Goal: Information Seeking & Learning: Learn about a topic

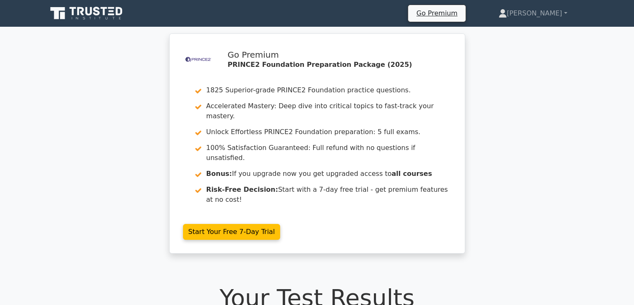
click at [77, 7] on icon at bounding box center [87, 13] width 80 height 16
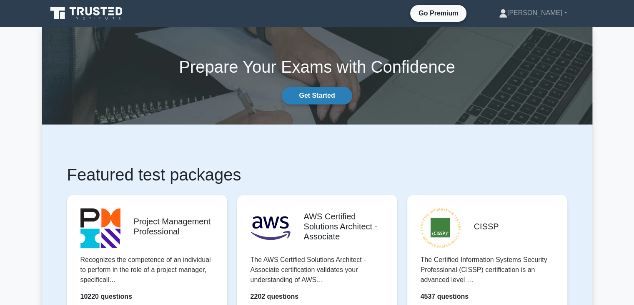
click at [313, 91] on link "Get Started" at bounding box center [317, 96] width 70 height 18
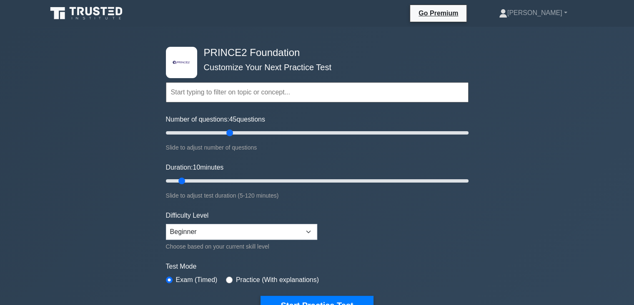
drag, startPoint x: 178, startPoint y: 135, endPoint x: 229, endPoint y: 139, distance: 51.0
type input "45"
click at [229, 138] on input "Number of questions: 45 questions" at bounding box center [317, 133] width 303 height 10
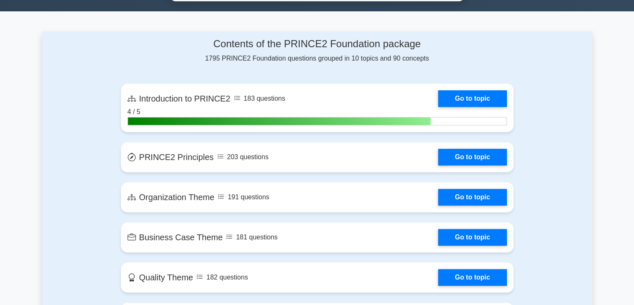
scroll to position [526, 0]
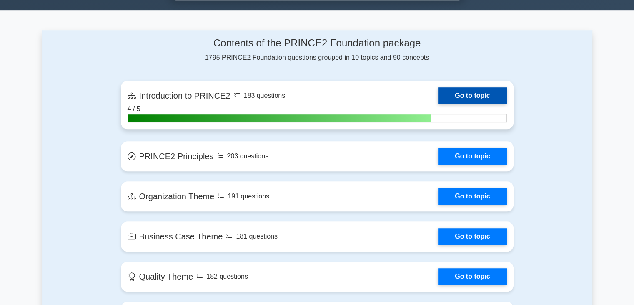
click at [455, 93] on link "Go to topic" at bounding box center [472, 95] width 68 height 17
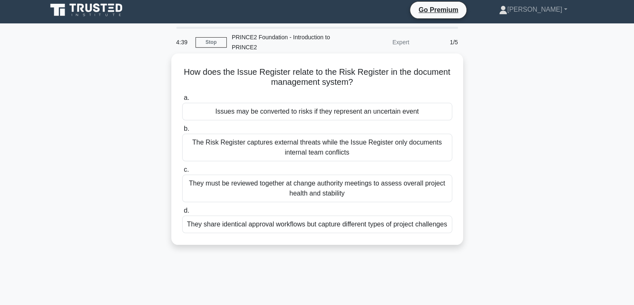
click at [239, 193] on div "They must be reviewed together at change authority meetings to assess overall p…" at bounding box center [317, 188] width 270 height 28
click at [182, 172] on input "c. They must be reviewed together at change authority meetings to assess overal…" at bounding box center [182, 169] width 0 height 5
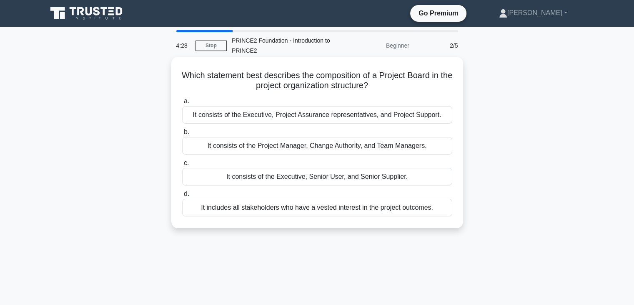
click at [234, 174] on div "It consists of the Executive, Senior User, and Senior Supplier." at bounding box center [317, 177] width 270 height 18
click at [182, 166] on input "c. It consists of the Executive, Senior User, and Senior Supplier." at bounding box center [182, 162] width 0 height 5
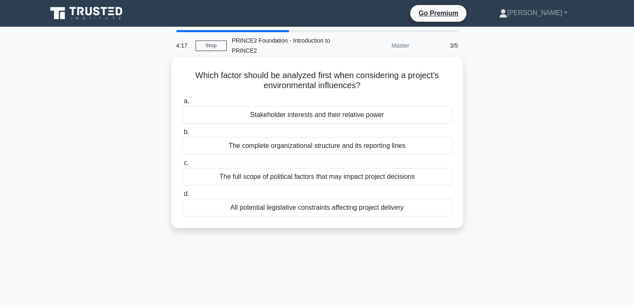
click at [413, 144] on div "The complete organizational structure and its reporting lines" at bounding box center [317, 146] width 270 height 18
click at [182, 135] on input "b. The complete organizational structure and its reporting lines" at bounding box center [182, 131] width 0 height 5
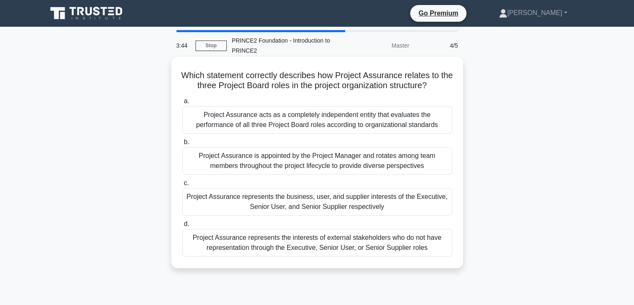
click at [305, 117] on div "Project Assurance acts as a completely independent entity that evaluates the pe…" at bounding box center [317, 120] width 270 height 28
click at [182, 104] on input "a. Project Assurance acts as a completely independent entity that evaluates the…" at bounding box center [182, 100] width 0 height 5
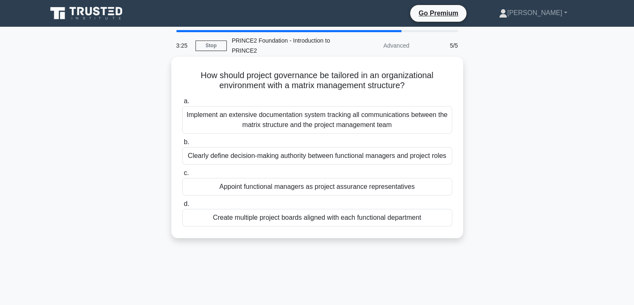
click at [267, 127] on div "Implement an extensive documentation system tracking all communications between…" at bounding box center [317, 120] width 270 height 28
click at [182, 104] on input "a. Implement an extensive documentation system tracking all communications betw…" at bounding box center [182, 100] width 0 height 5
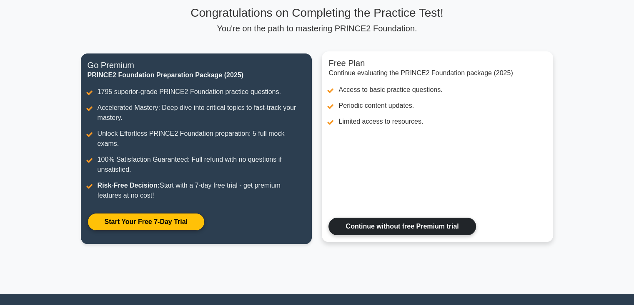
scroll to position [61, 0]
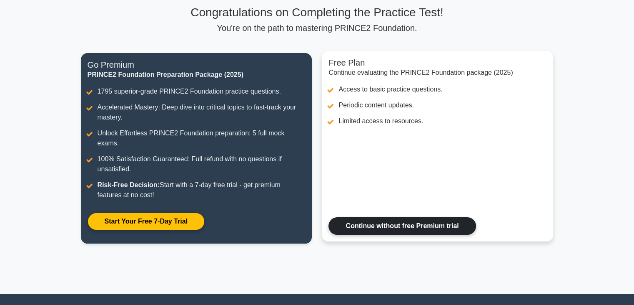
click at [360, 219] on link "Continue without free Premium trial" at bounding box center [402, 226] width 147 height 18
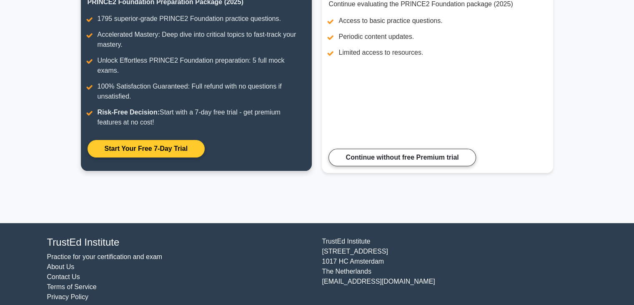
scroll to position [0, 0]
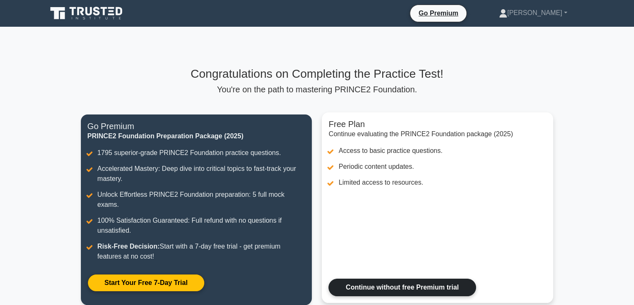
click at [427, 281] on link "Continue without free Premium trial" at bounding box center [402, 287] width 147 height 18
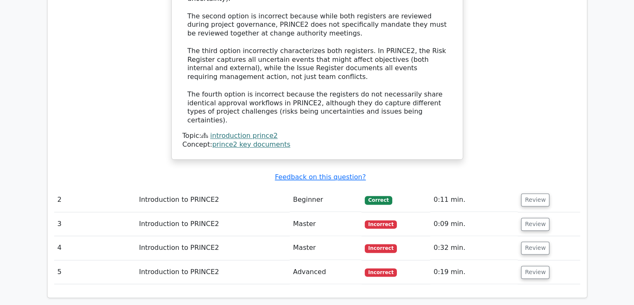
scroll to position [989, 0]
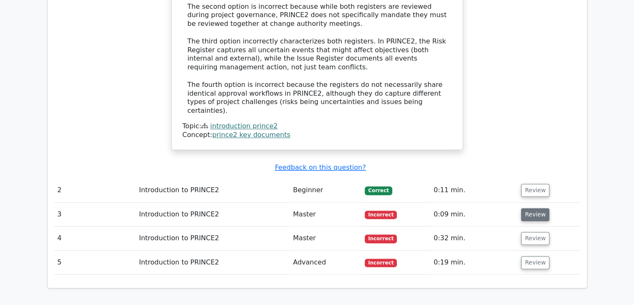
click at [536, 208] on button "Review" at bounding box center [535, 214] width 28 height 13
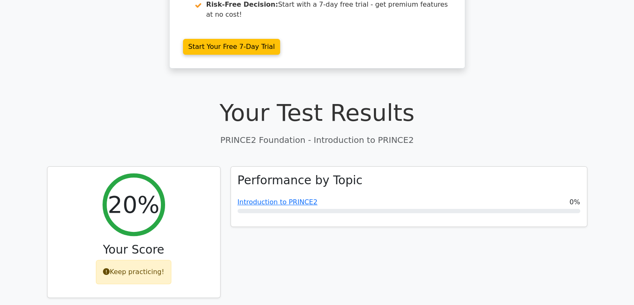
scroll to position [185, 0]
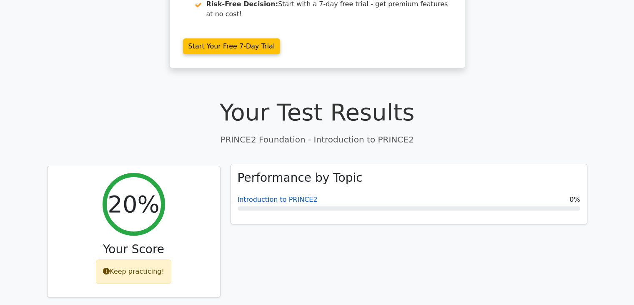
click at [278, 195] on link "Introduction to PRINCE2" at bounding box center [278, 199] width 80 height 8
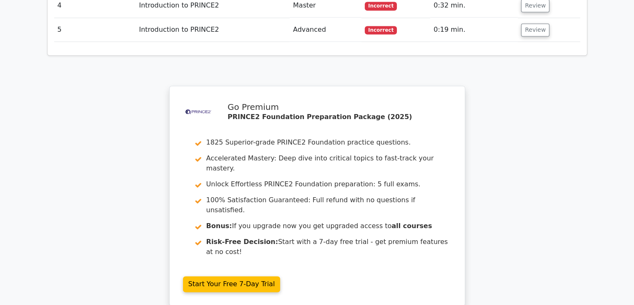
scroll to position [1306, 0]
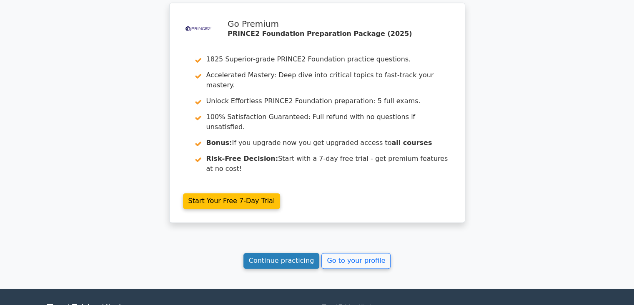
click at [304, 252] on link "Continue practicing" at bounding box center [282, 260] width 76 height 16
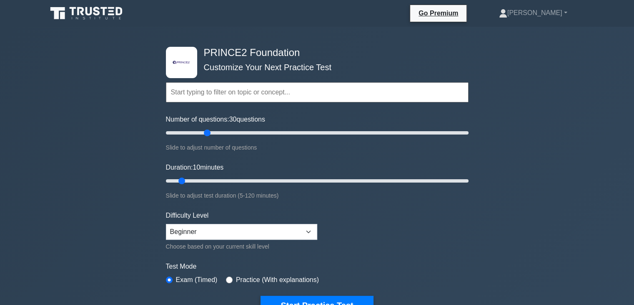
drag, startPoint x: 179, startPoint y: 129, endPoint x: 209, endPoint y: 129, distance: 30.5
type input "30"
click at [209, 129] on input "Number of questions: 30 questions" at bounding box center [317, 133] width 303 height 10
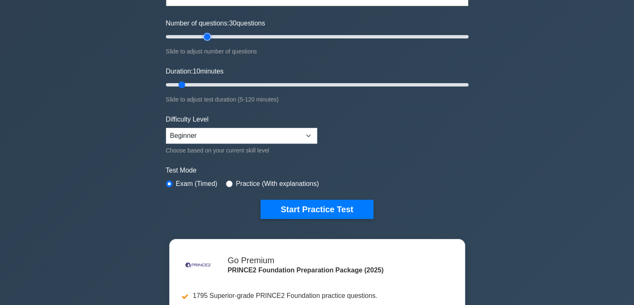
scroll to position [95, 0]
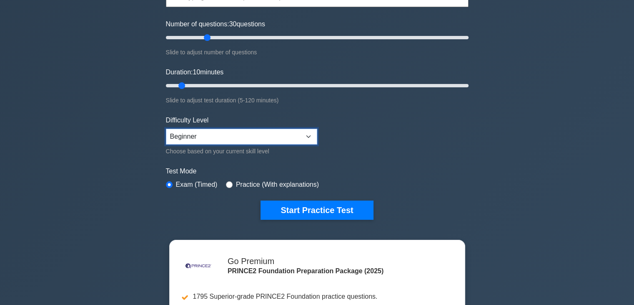
click at [209, 131] on select "Beginner Intermediate Expert" at bounding box center [241, 136] width 151 height 16
select select "expert"
click at [166, 128] on select "Beginner Intermediate Expert" at bounding box center [241, 136] width 151 height 16
drag, startPoint x: 185, startPoint y: 81, endPoint x: 229, endPoint y: 88, distance: 44.0
type input "30"
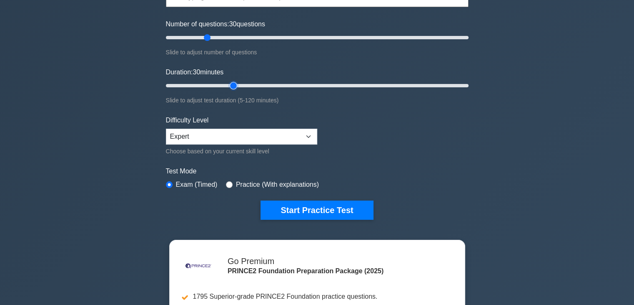
click at [229, 88] on input "Duration: 30 minutes" at bounding box center [317, 86] width 303 height 10
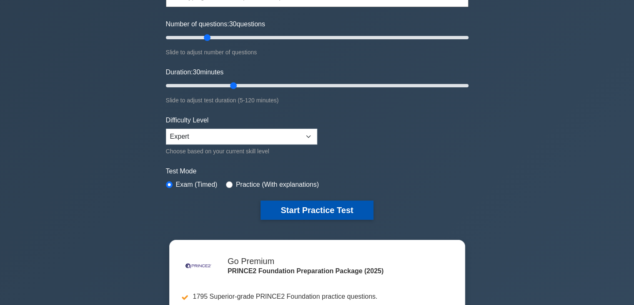
click at [322, 201] on button "Start Practice Test" at bounding box center [317, 209] width 113 height 19
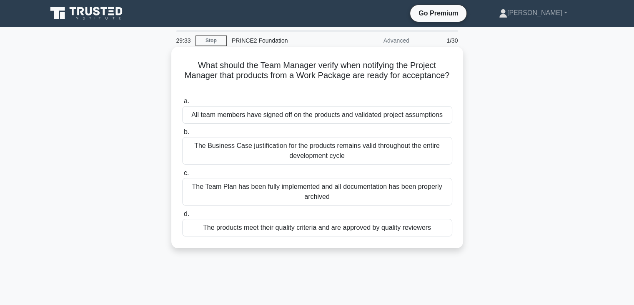
click at [326, 224] on div "The products meet their quality criteria and are approved by quality reviewers" at bounding box center [317, 228] width 270 height 18
click at [182, 216] on input "d. The products meet their quality criteria and are approved by quality reviewe…" at bounding box center [182, 213] width 0 height 5
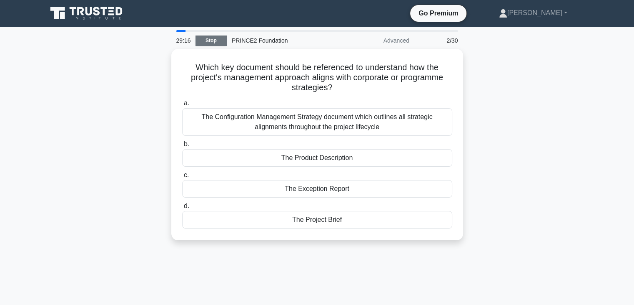
click at [219, 40] on link "Stop" at bounding box center [211, 40] width 31 height 10
